Goal: Transaction & Acquisition: Purchase product/service

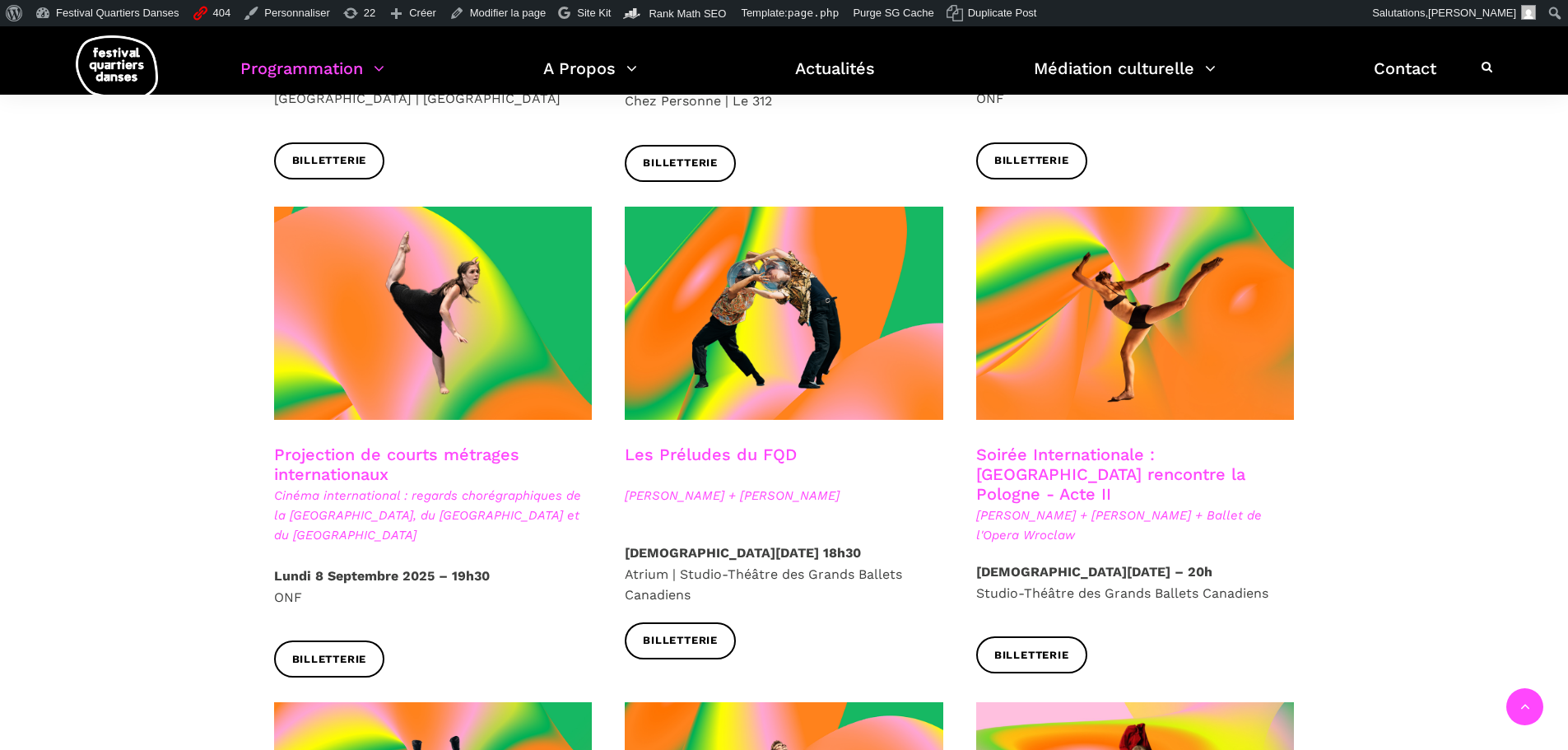
scroll to position [1482, 0]
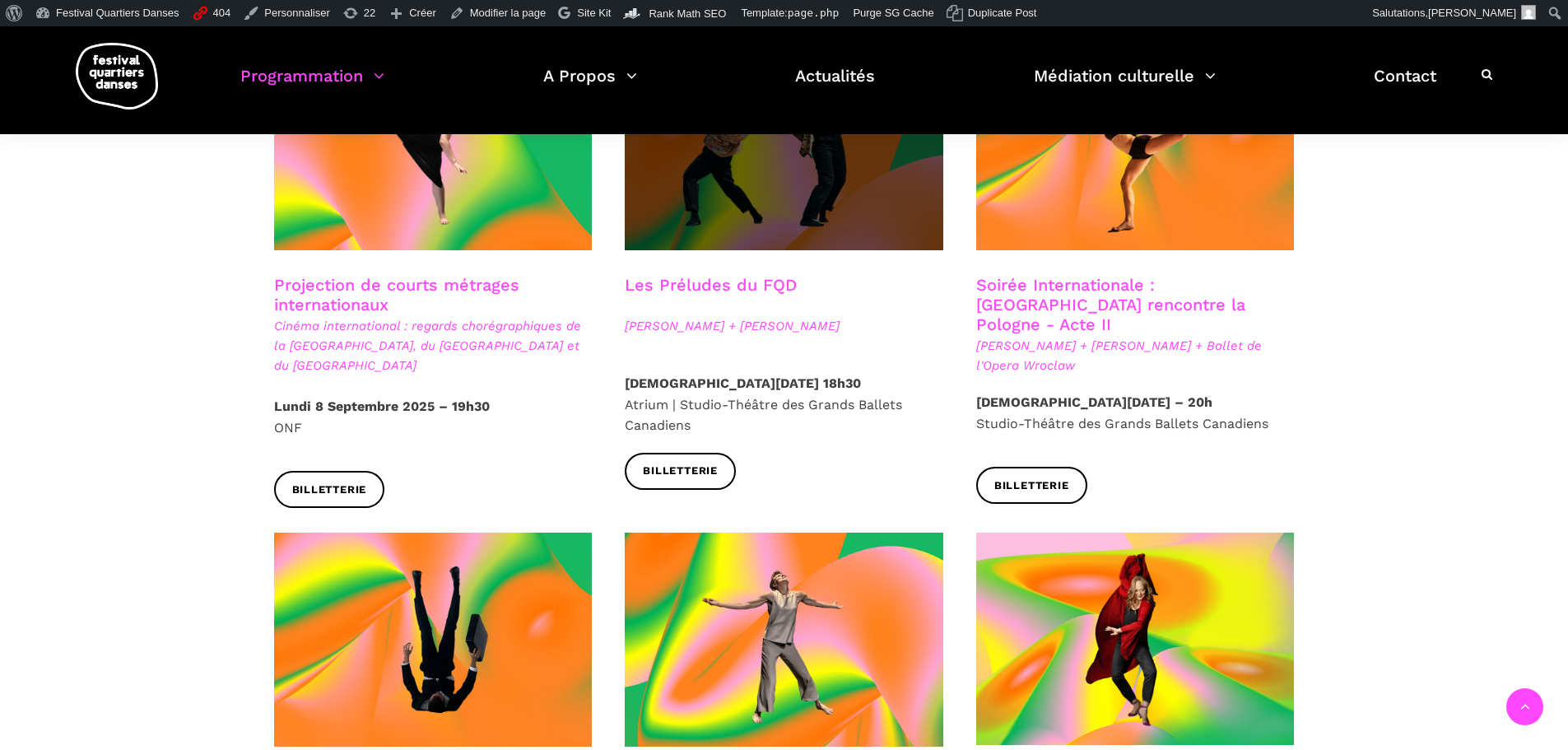
click at [747, 170] on span at bounding box center [784, 143] width 318 height 214
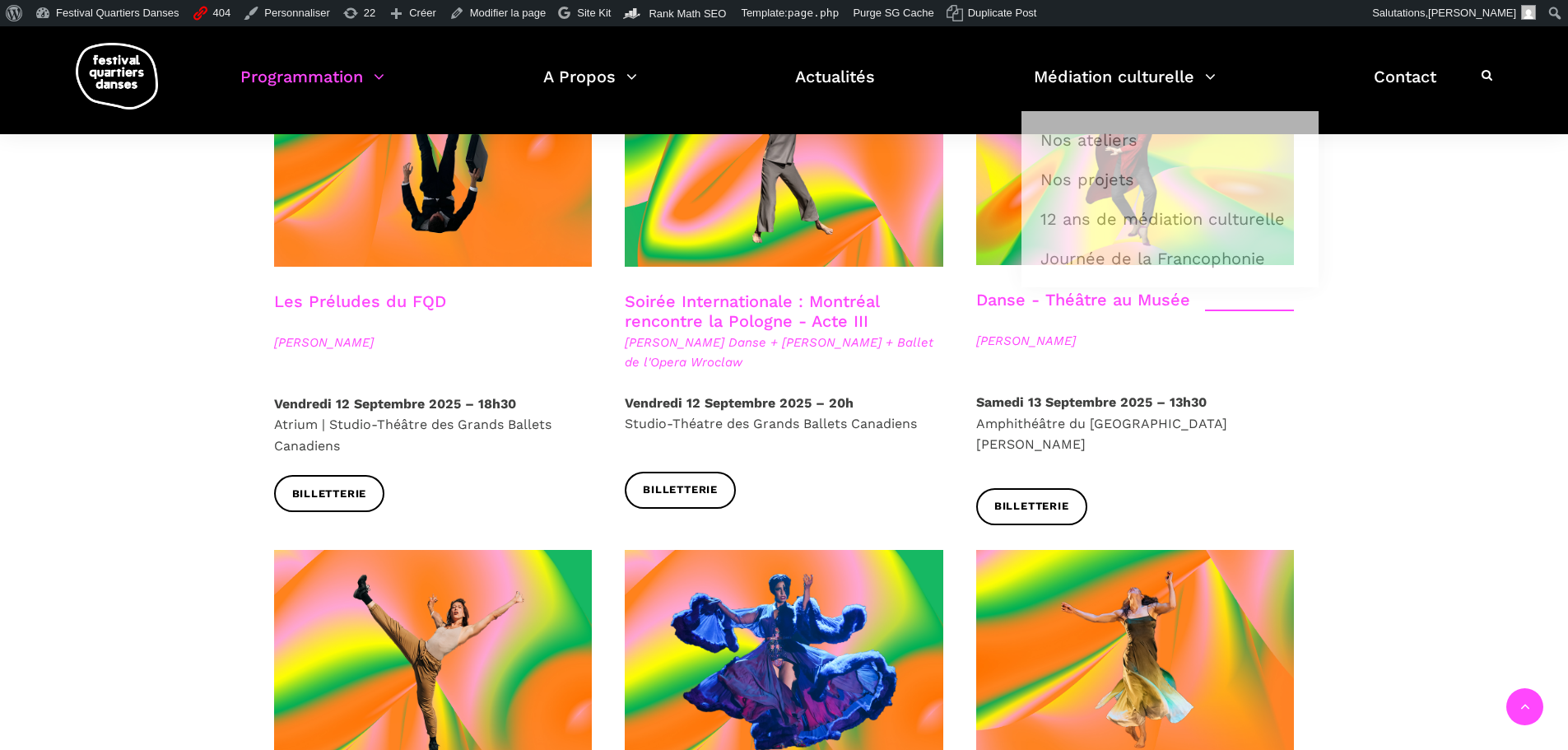
scroll to position [1976, 0]
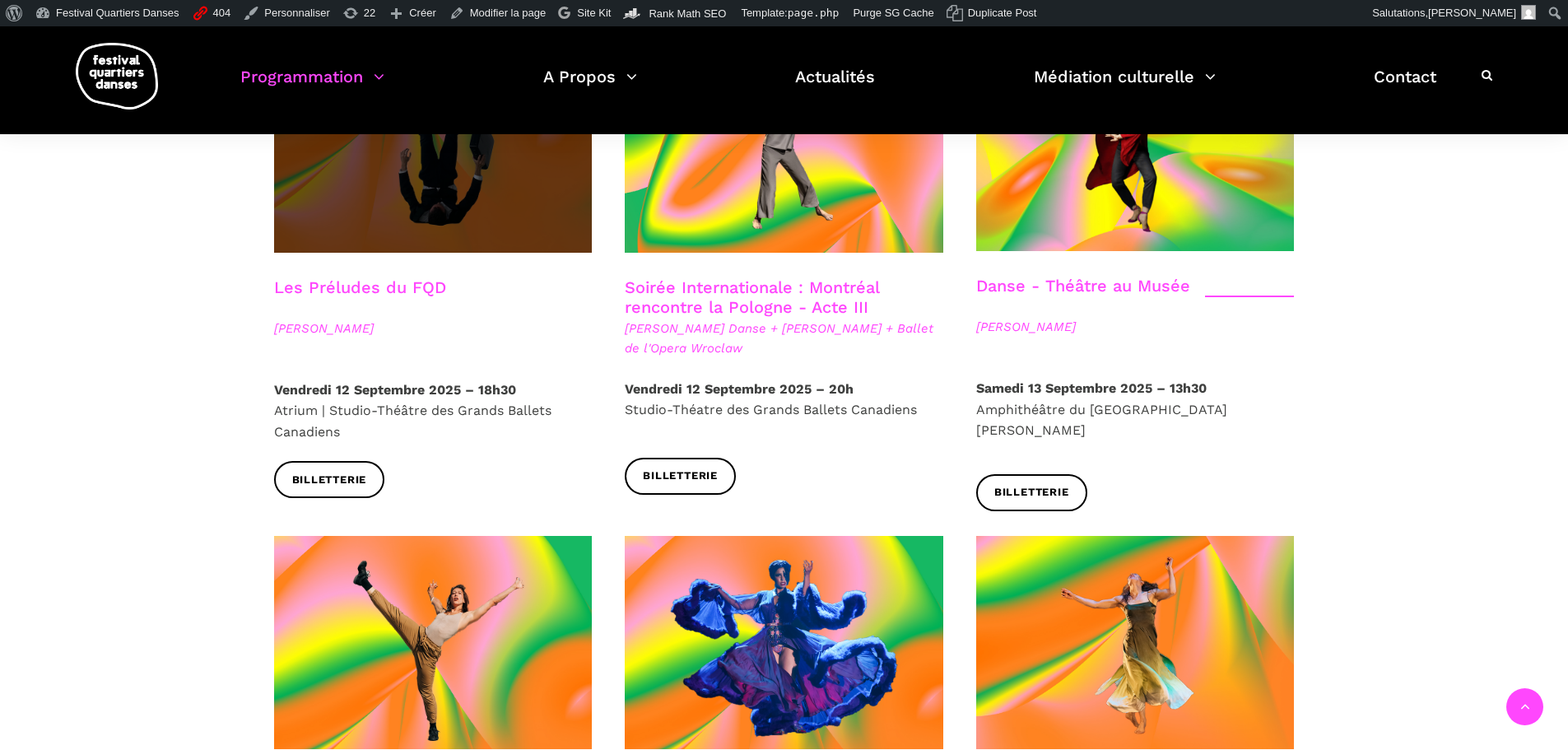
click at [436, 196] on span at bounding box center [433, 145] width 318 height 214
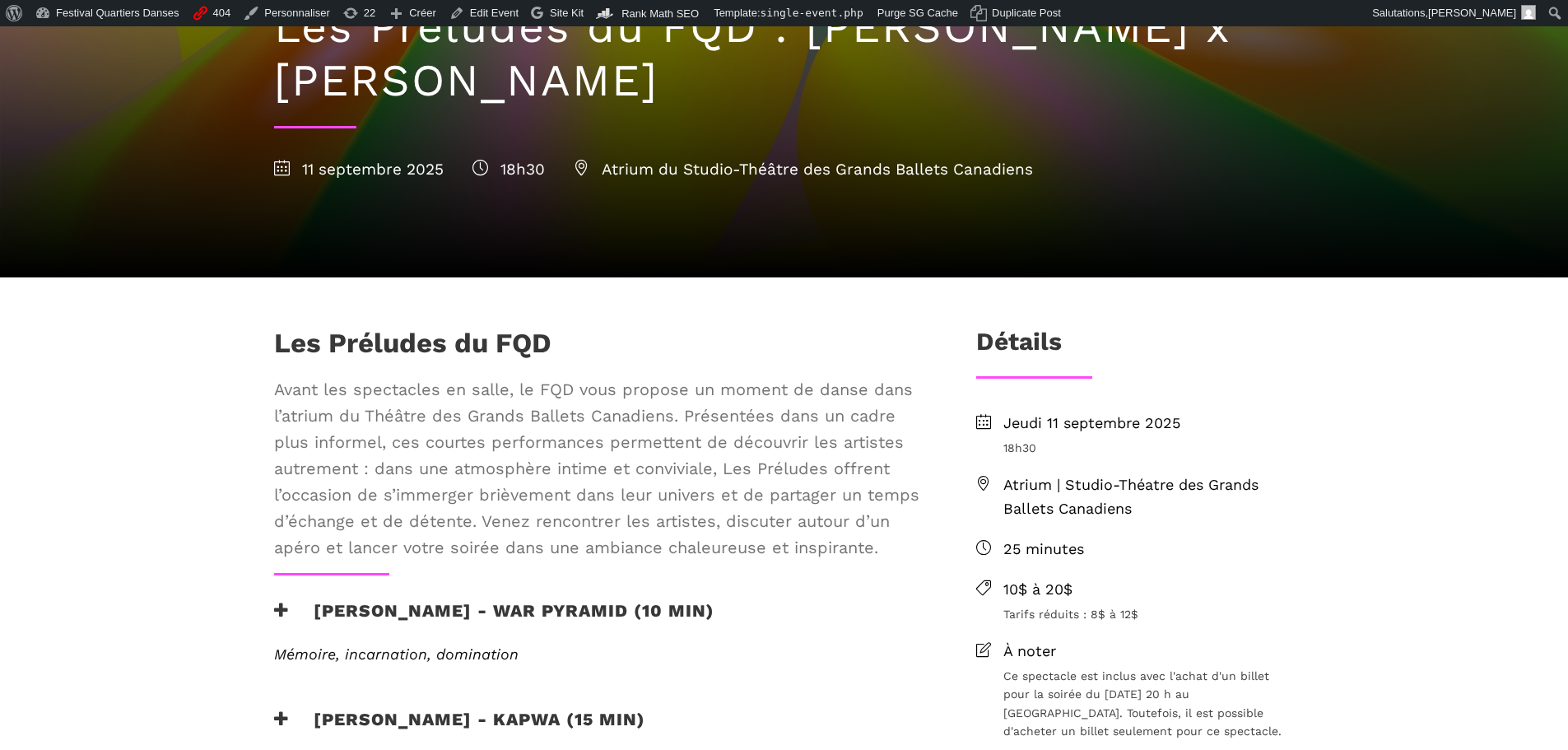
scroll to position [247, 0]
